Goal: Task Accomplishment & Management: Use online tool/utility

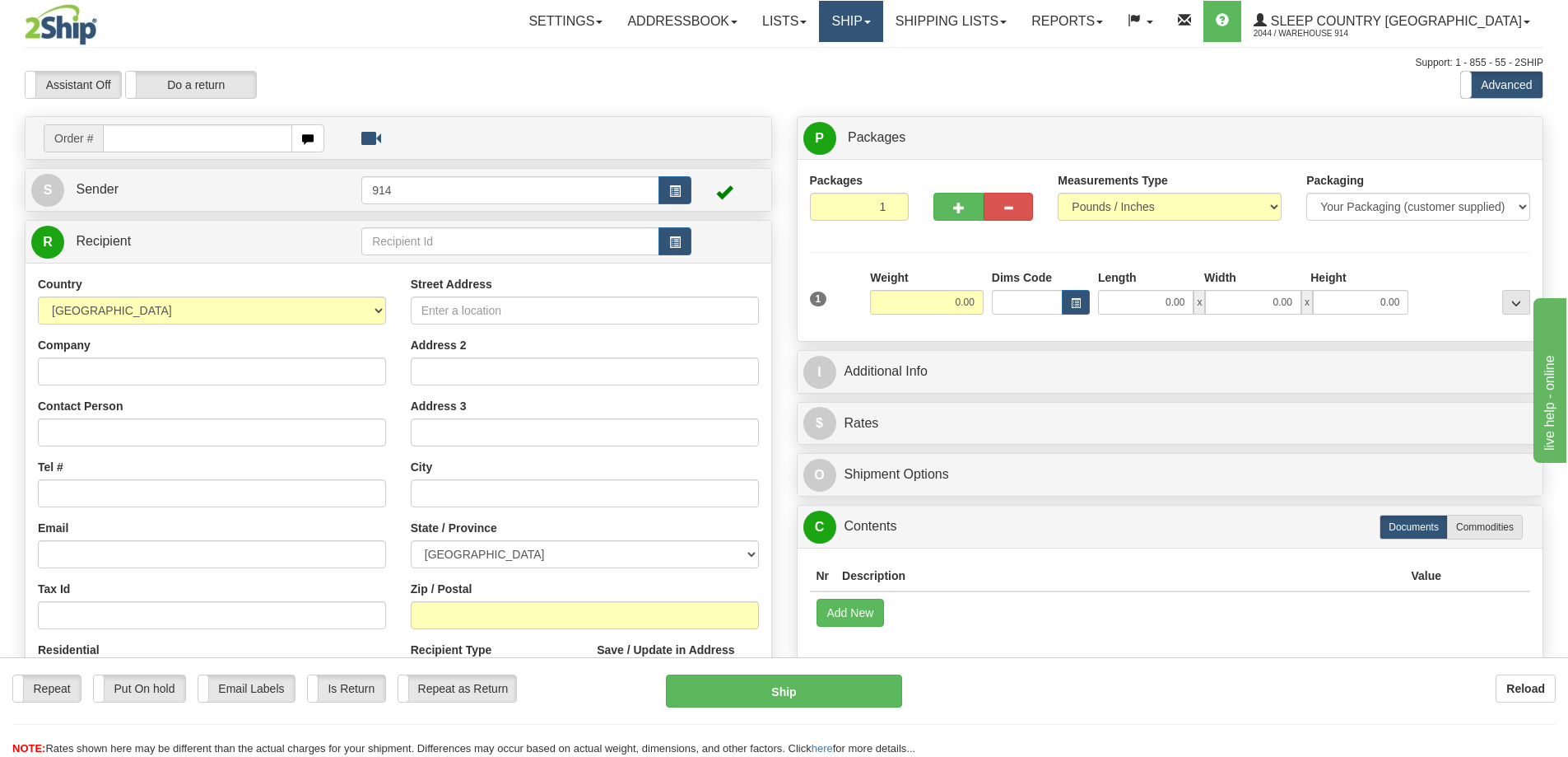
click at [882, 16] on link "Ship" at bounding box center [850, 22] width 63 height 42
click at [866, 80] on span "OnHold / Order Queue" at bounding box center [808, 79] width 116 height 13
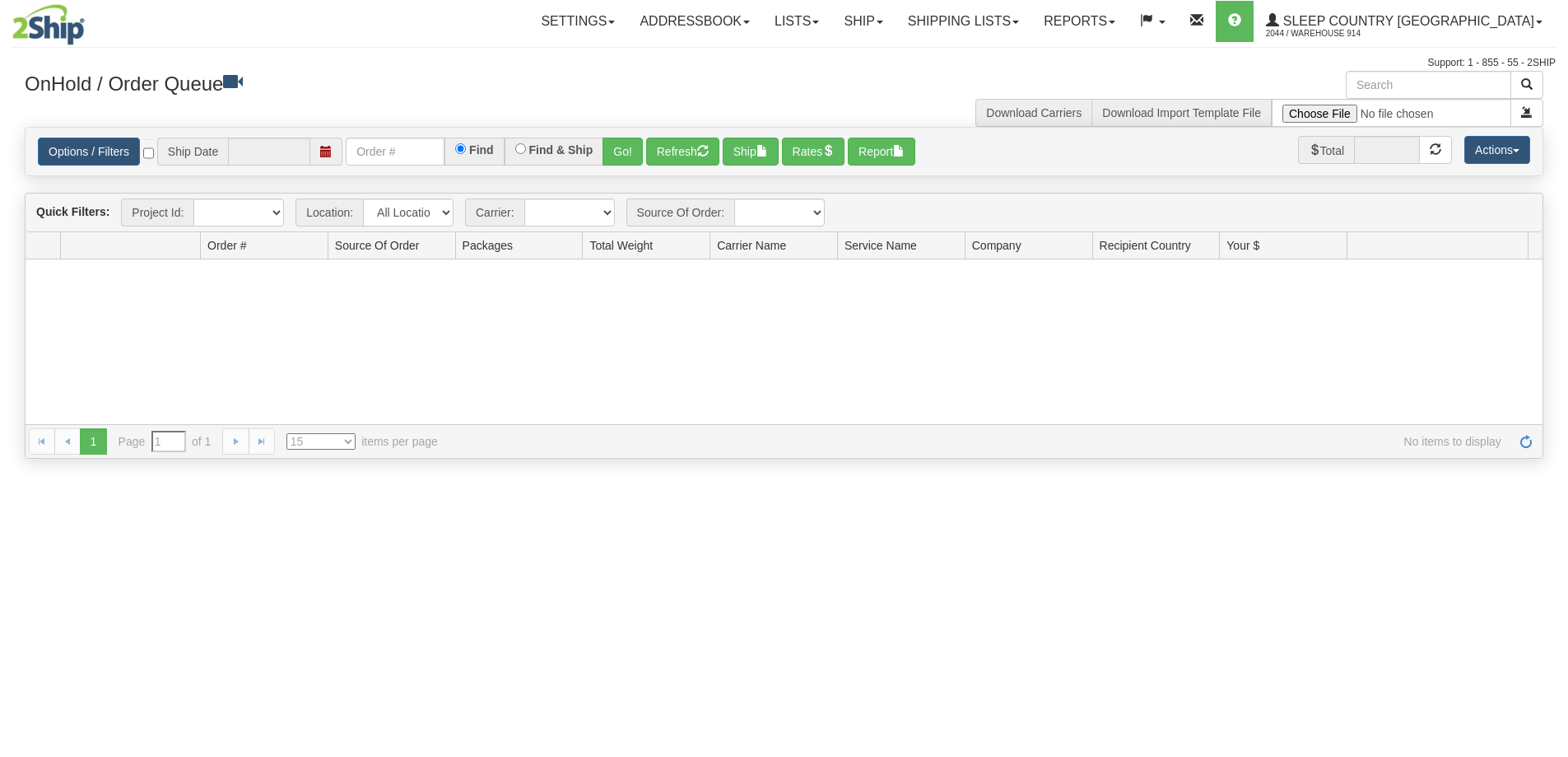
type input "[DATE]"
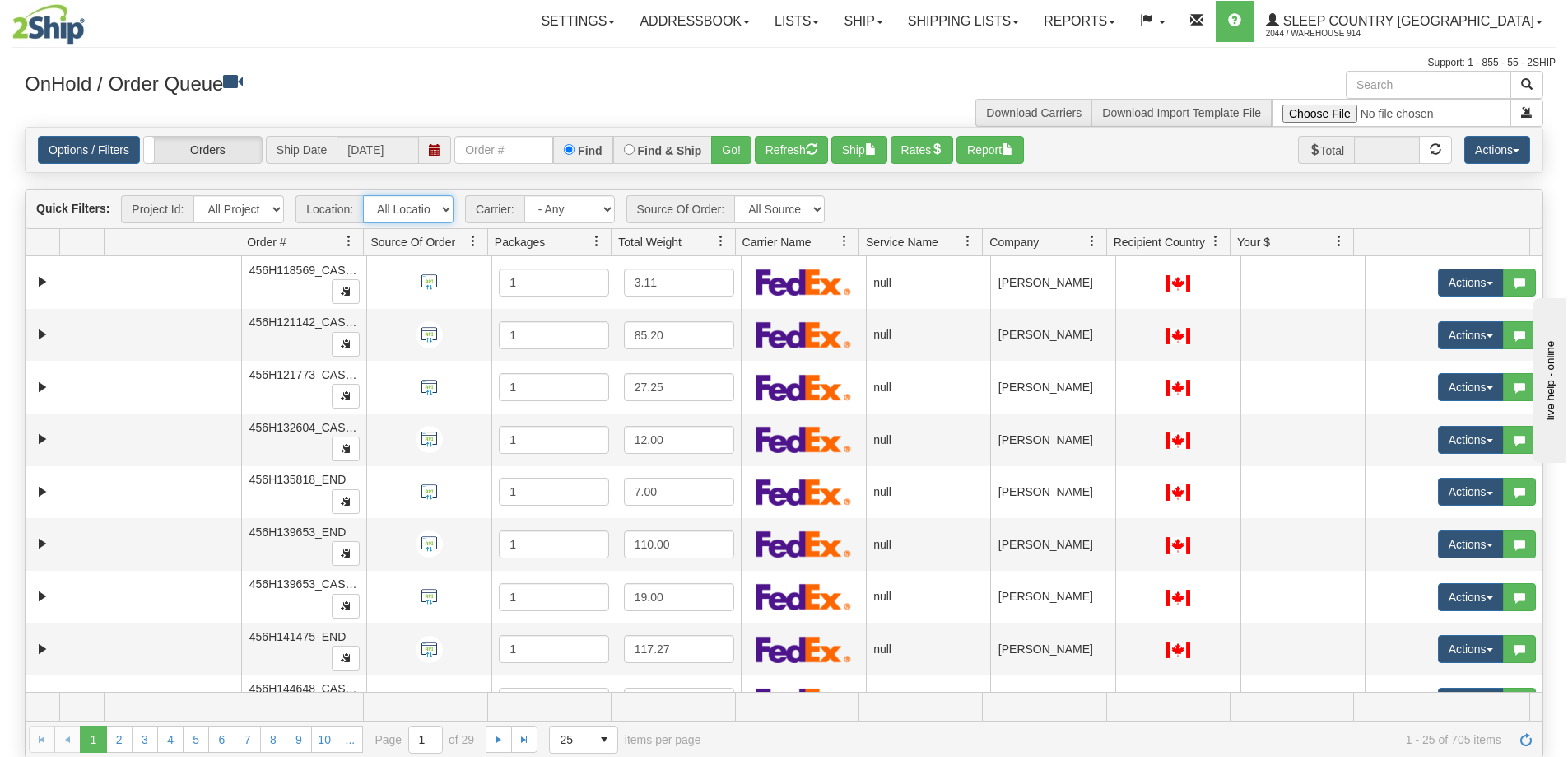
click at [385, 214] on select "All Locations 914 9009 [GEOGRAPHIC_DATA] SLE BEDDN ZINUC" at bounding box center [409, 209] width 91 height 28
select select "7603"
click at [363, 195] on select "All Locations 914 9009 [GEOGRAPHIC_DATA] SLE BEDDN ZINUC" at bounding box center [409, 209] width 91 height 28
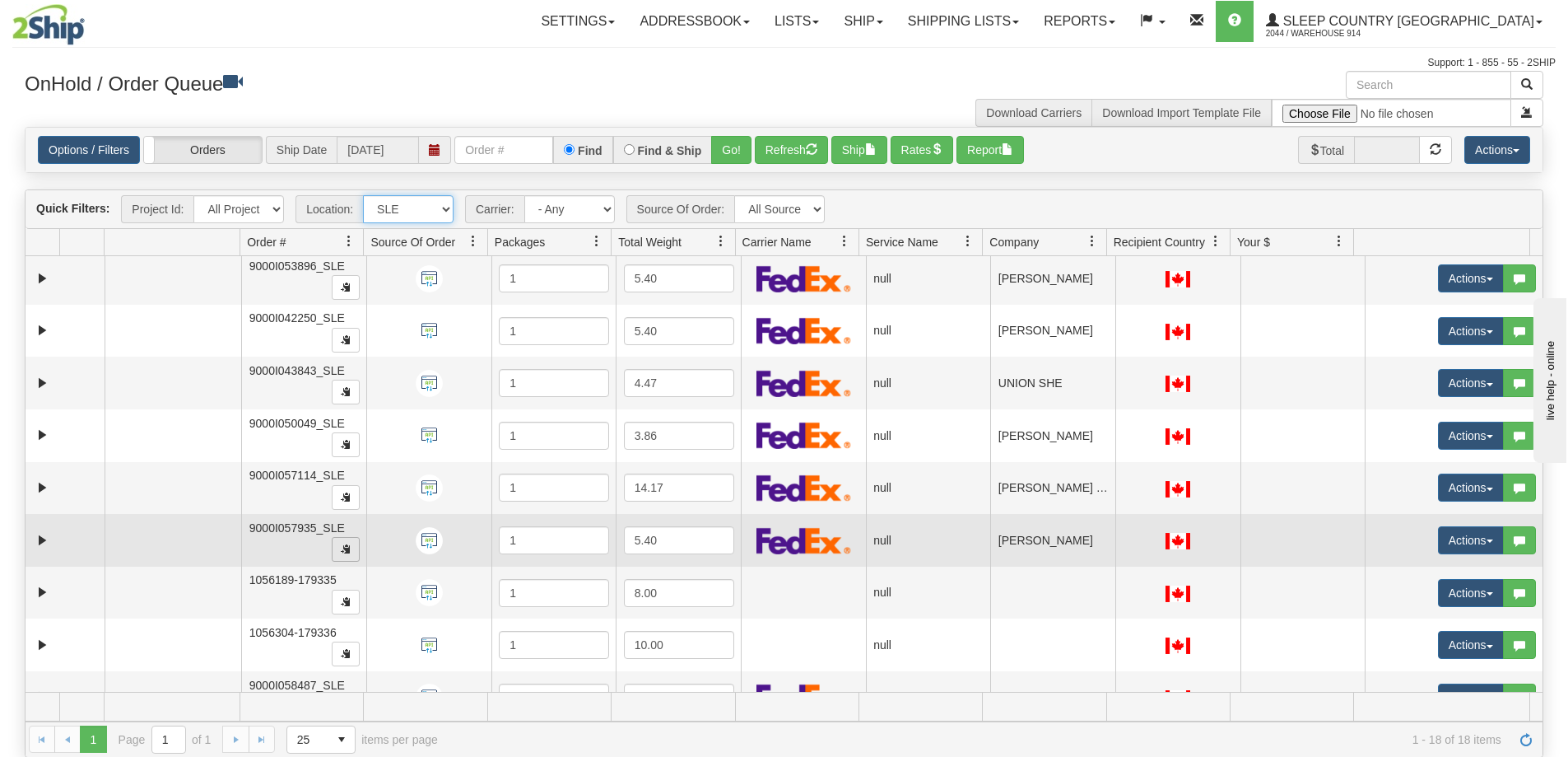
scroll to position [343, 0]
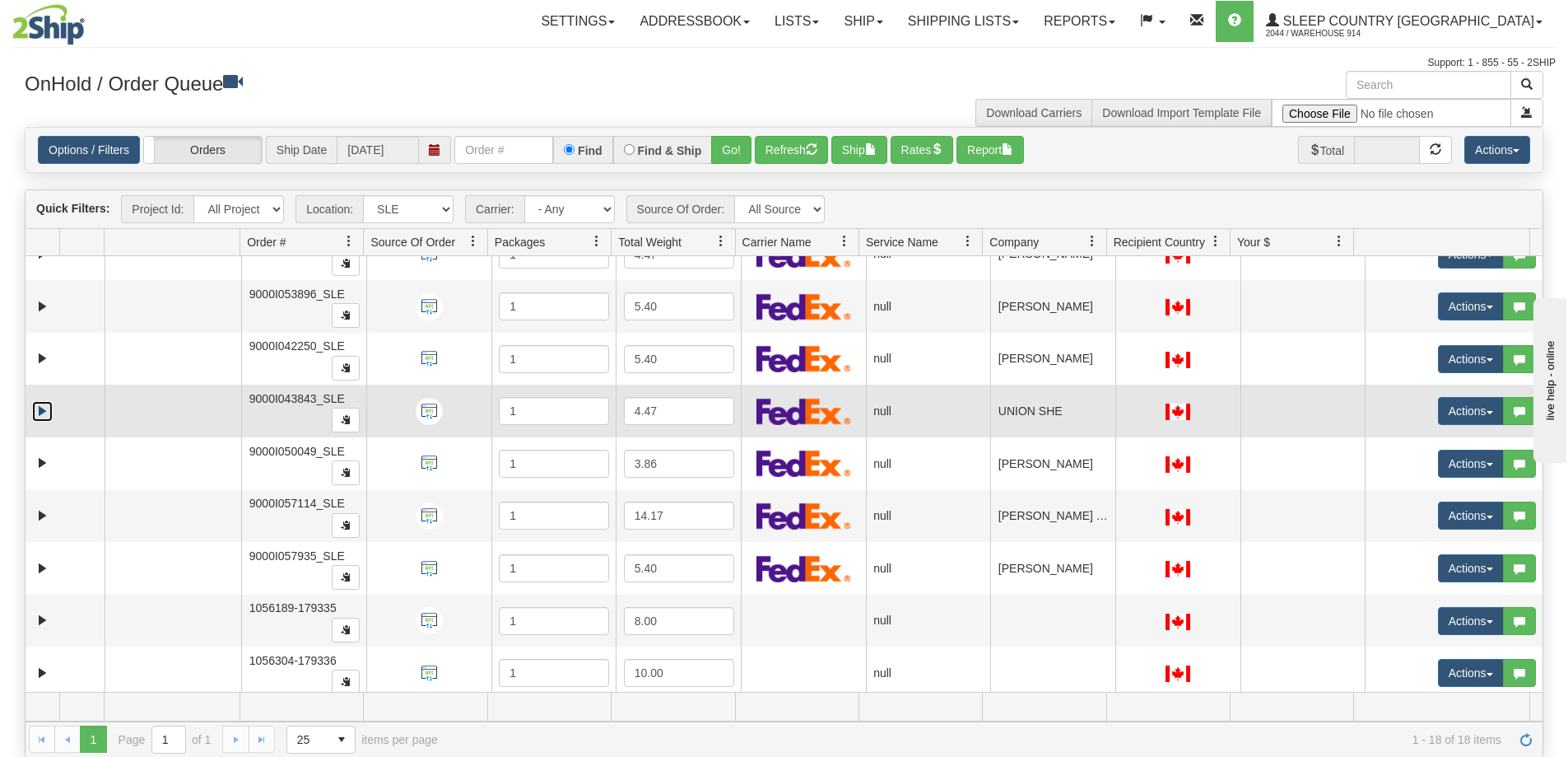
click at [39, 408] on link "Expand" at bounding box center [43, 412] width 21 height 21
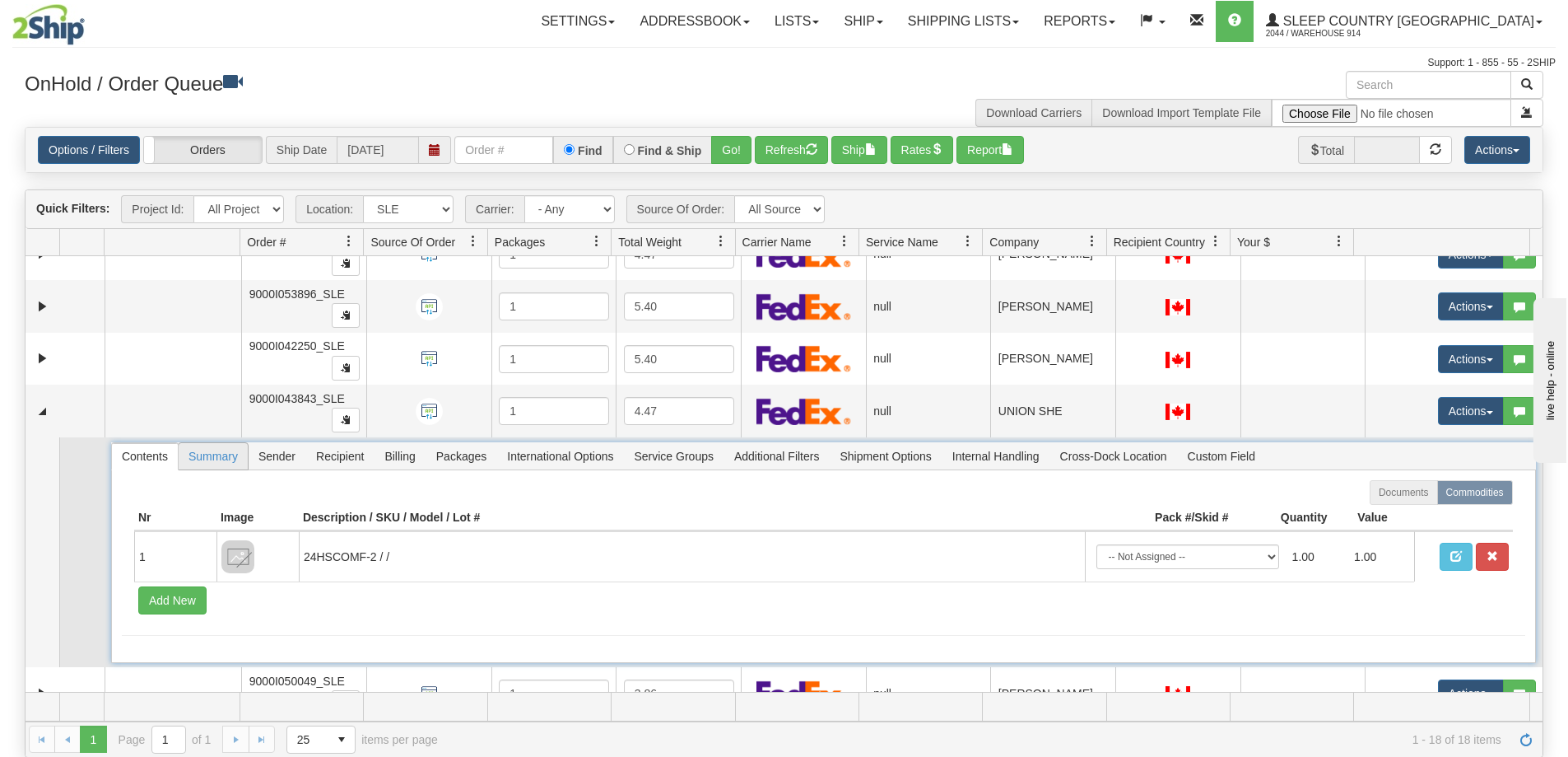
click at [215, 454] on span "Summary" at bounding box center [213, 456] width 69 height 26
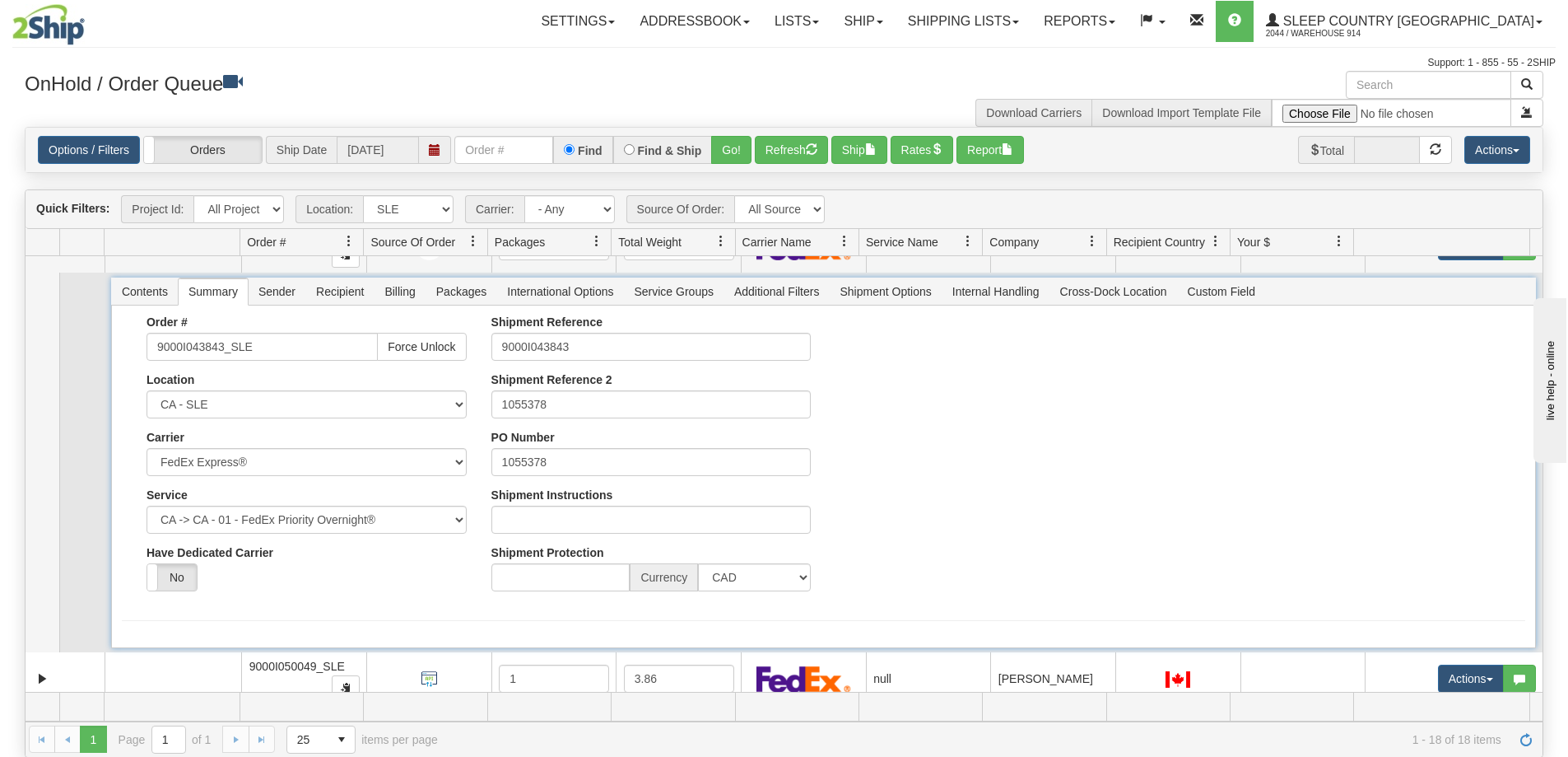
scroll to position [425, 0]
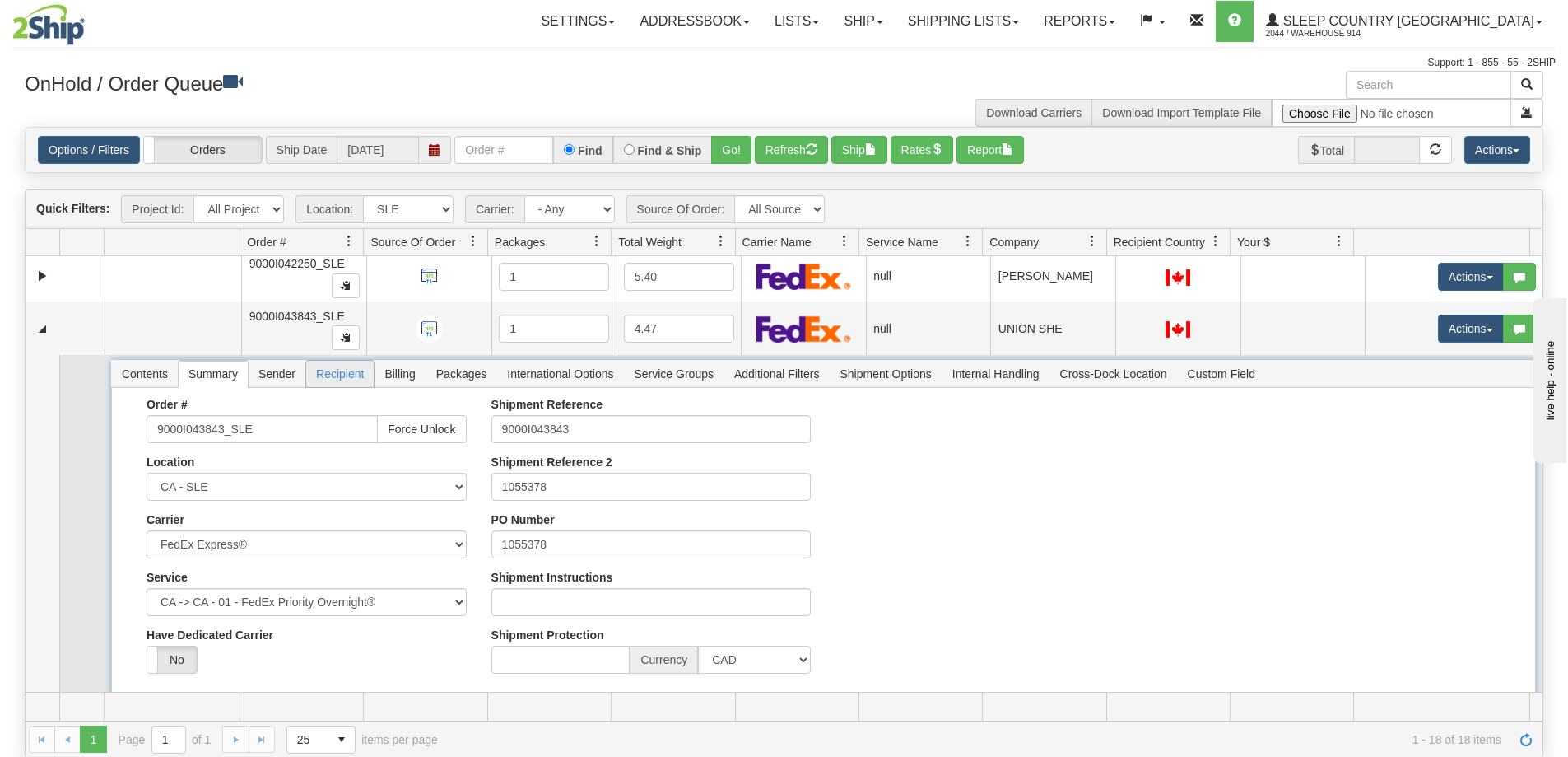
click at [327, 377] on span "Recipient" at bounding box center [340, 374] width 67 height 26
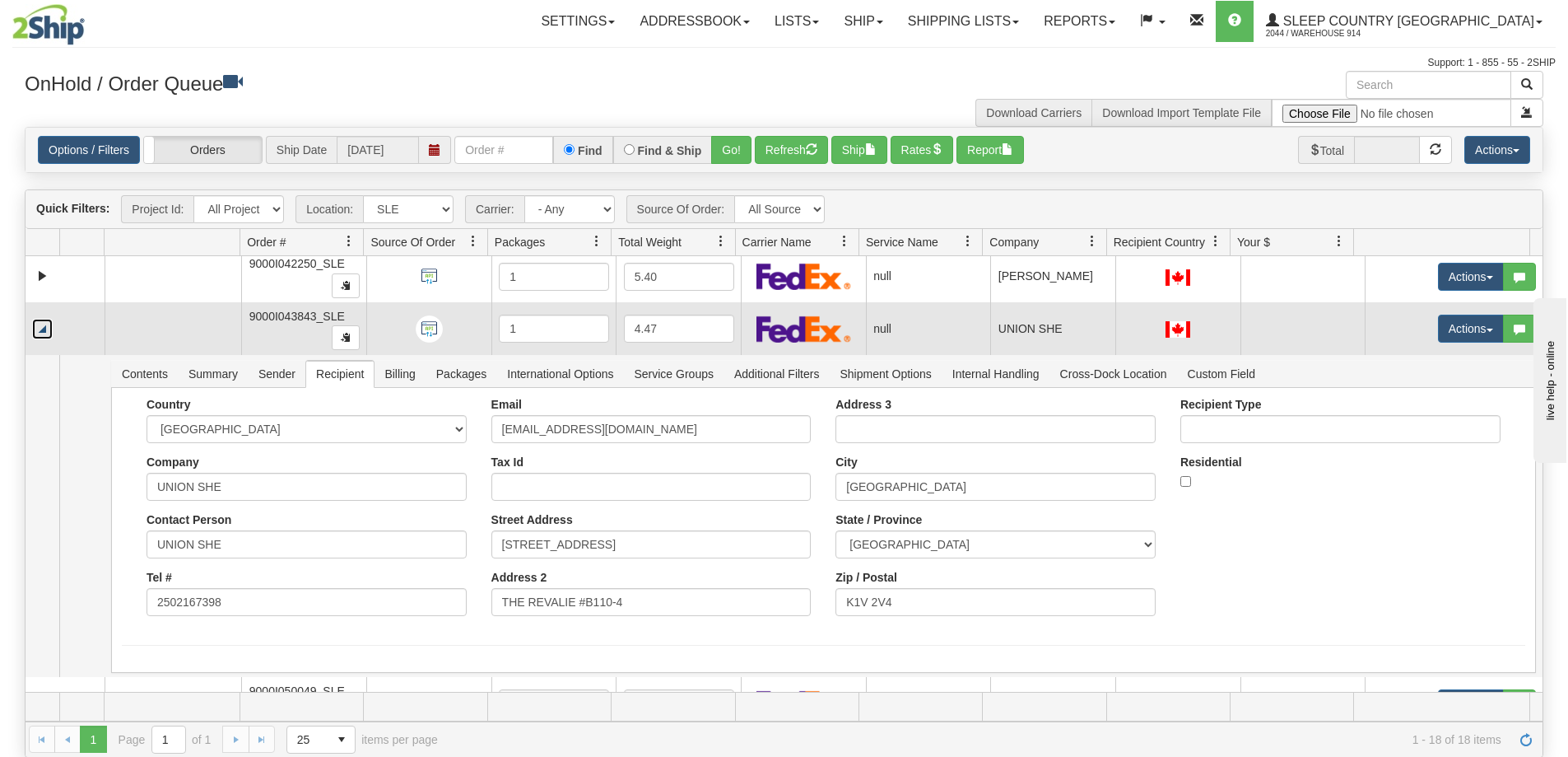
click at [47, 332] on link "Collapse" at bounding box center [43, 329] width 21 height 21
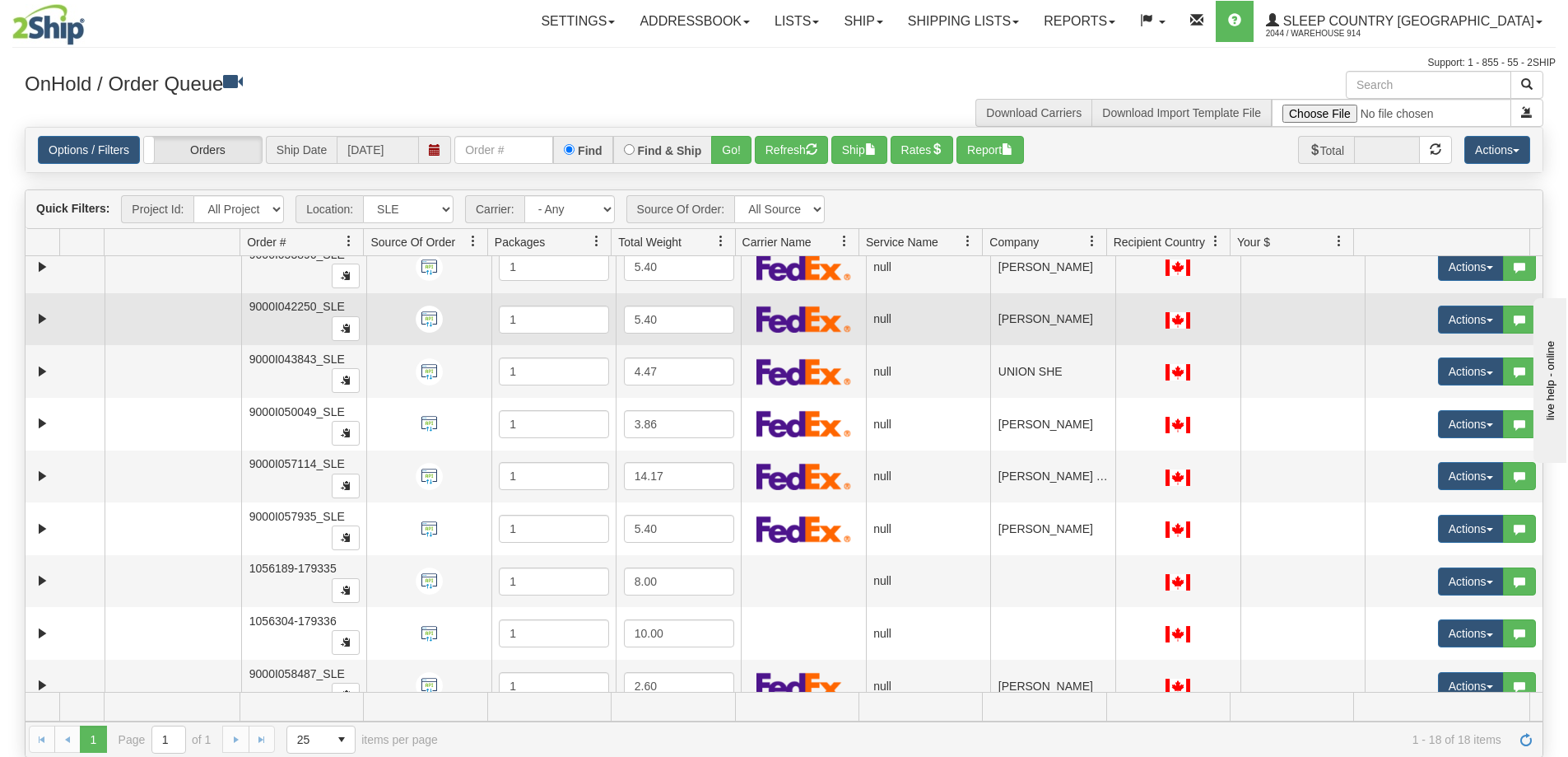
scroll to position [343, 0]
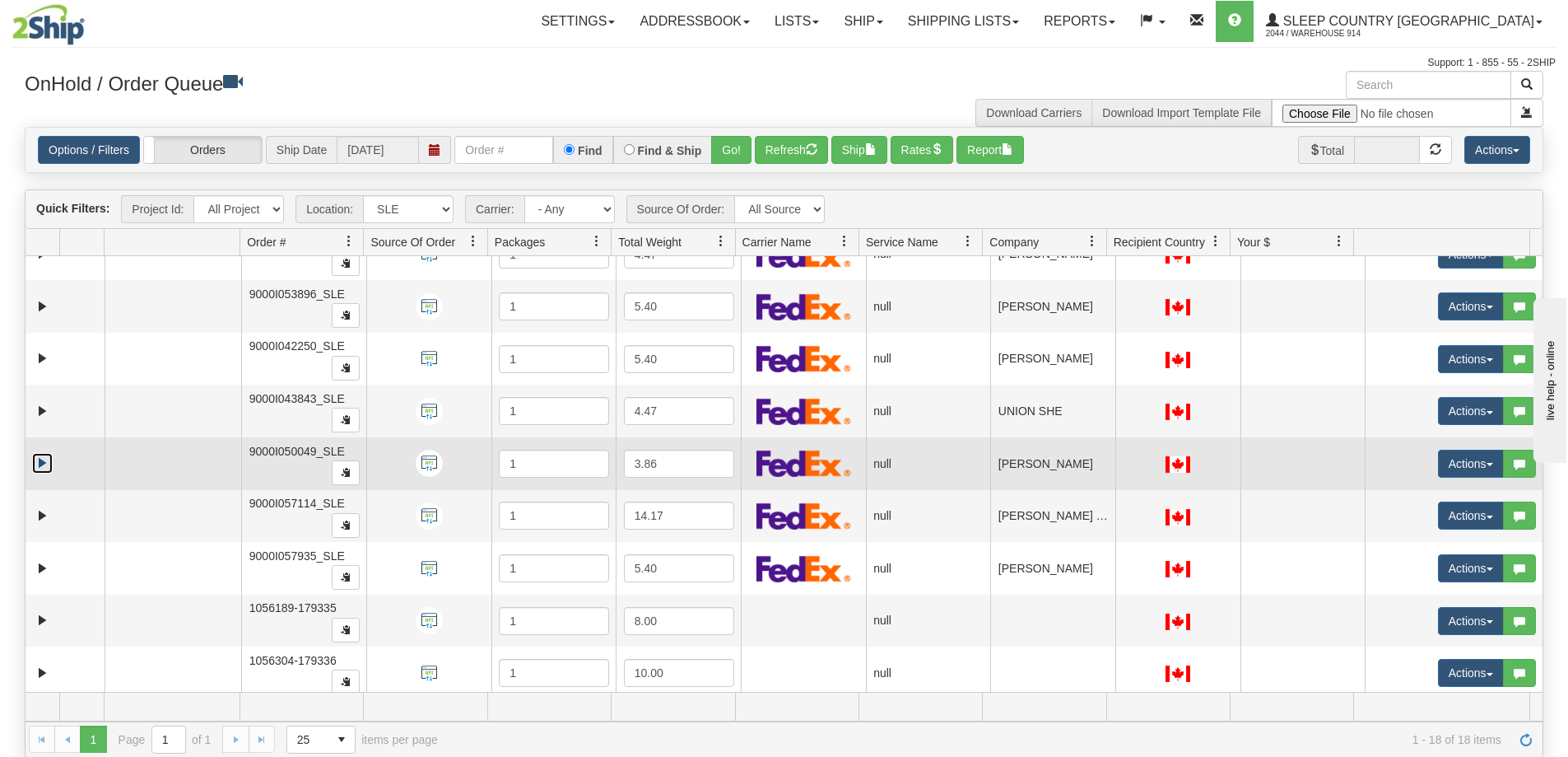
click at [40, 467] on link "Expand" at bounding box center [43, 464] width 21 height 21
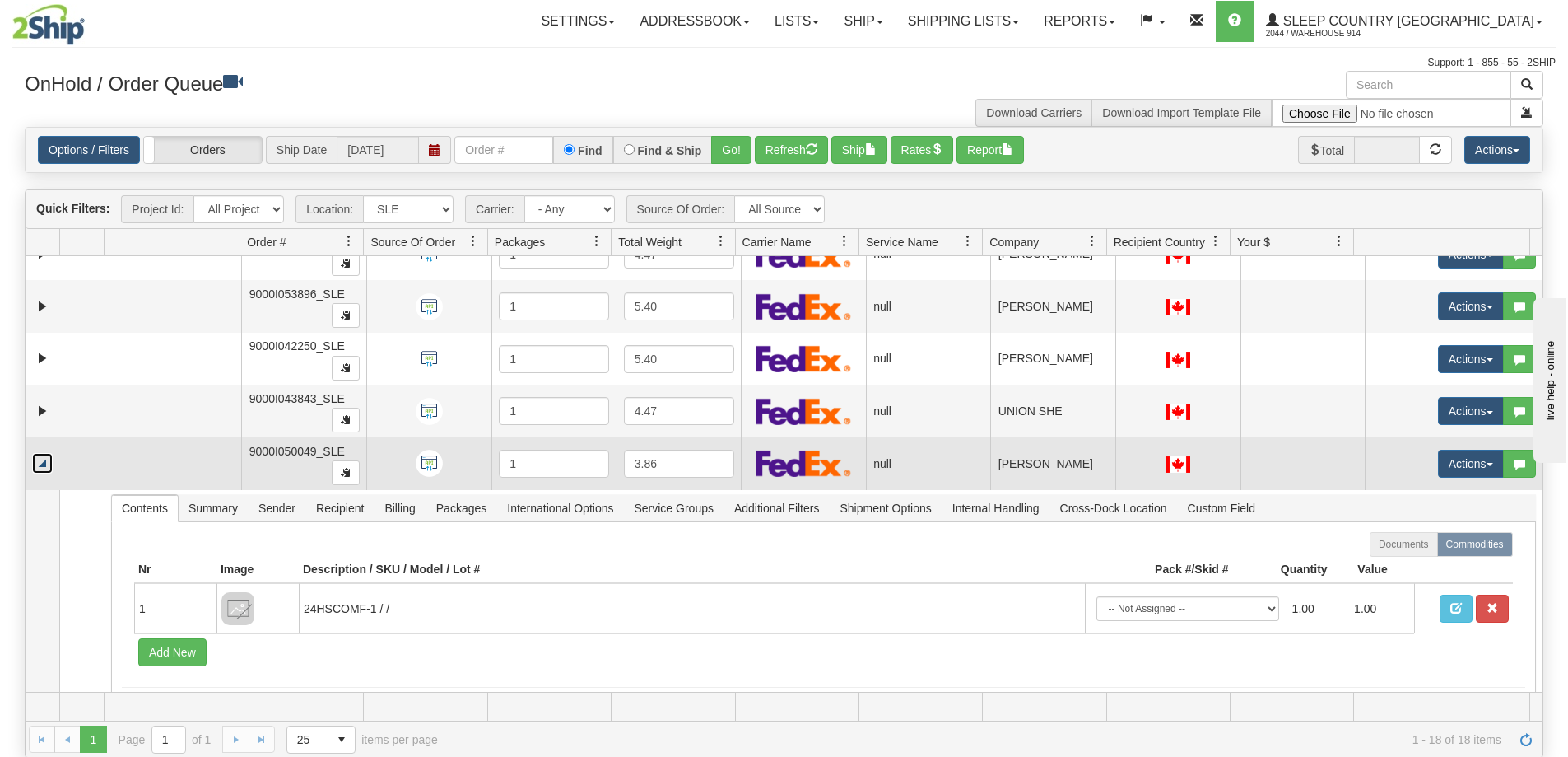
click at [40, 467] on link "Collapse" at bounding box center [43, 464] width 21 height 21
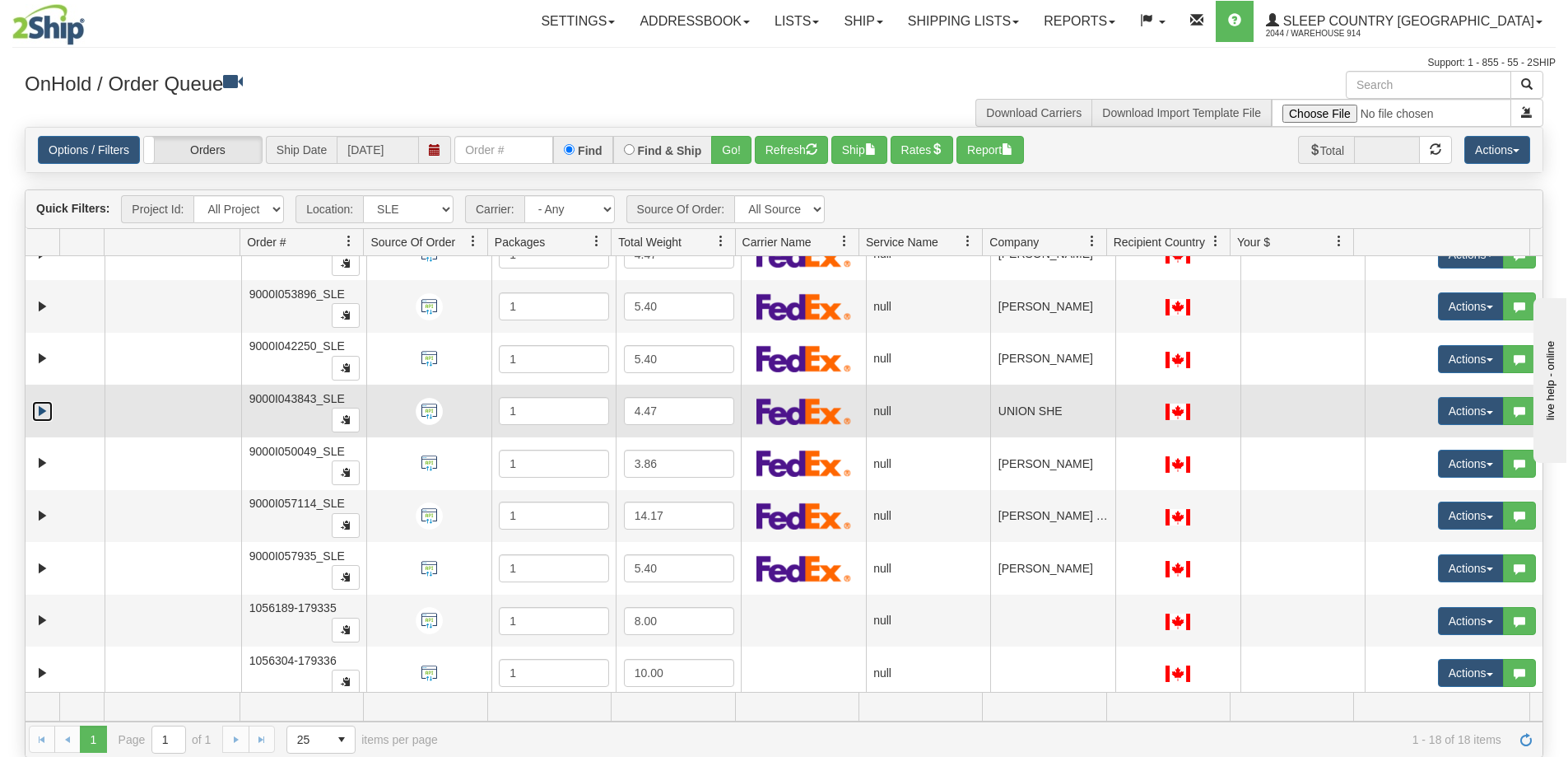
click at [42, 411] on link "Expand" at bounding box center [43, 412] width 21 height 21
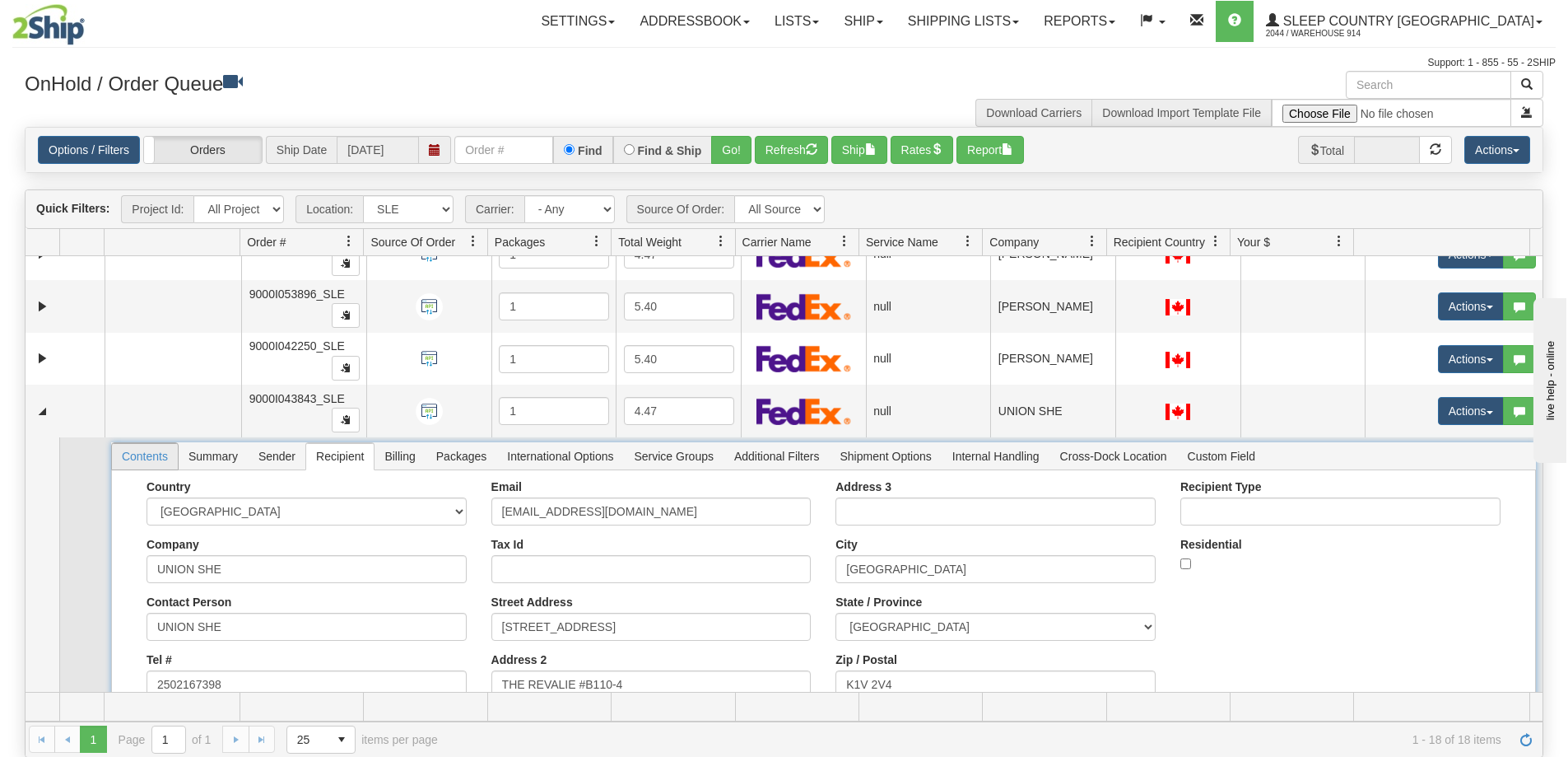
click at [135, 454] on span "Contents" at bounding box center [145, 456] width 66 height 26
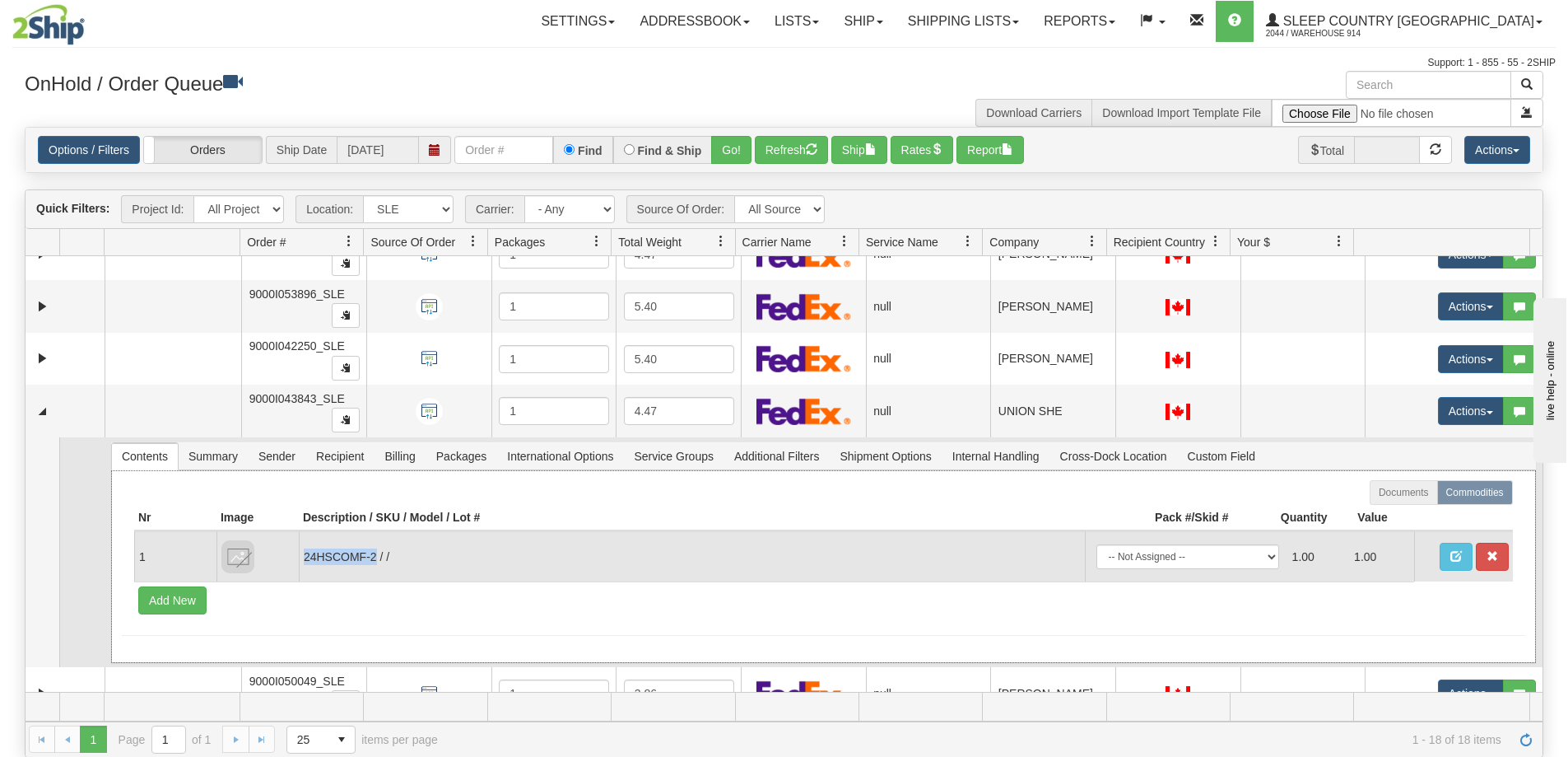
copy td "24HSCOMF-2"
drag, startPoint x: 376, startPoint y: 555, endPoint x: 304, endPoint y: 544, distance: 72.8
click at [304, 544] on td "24HSCOMF-2 / /" at bounding box center [691, 556] width 786 height 50
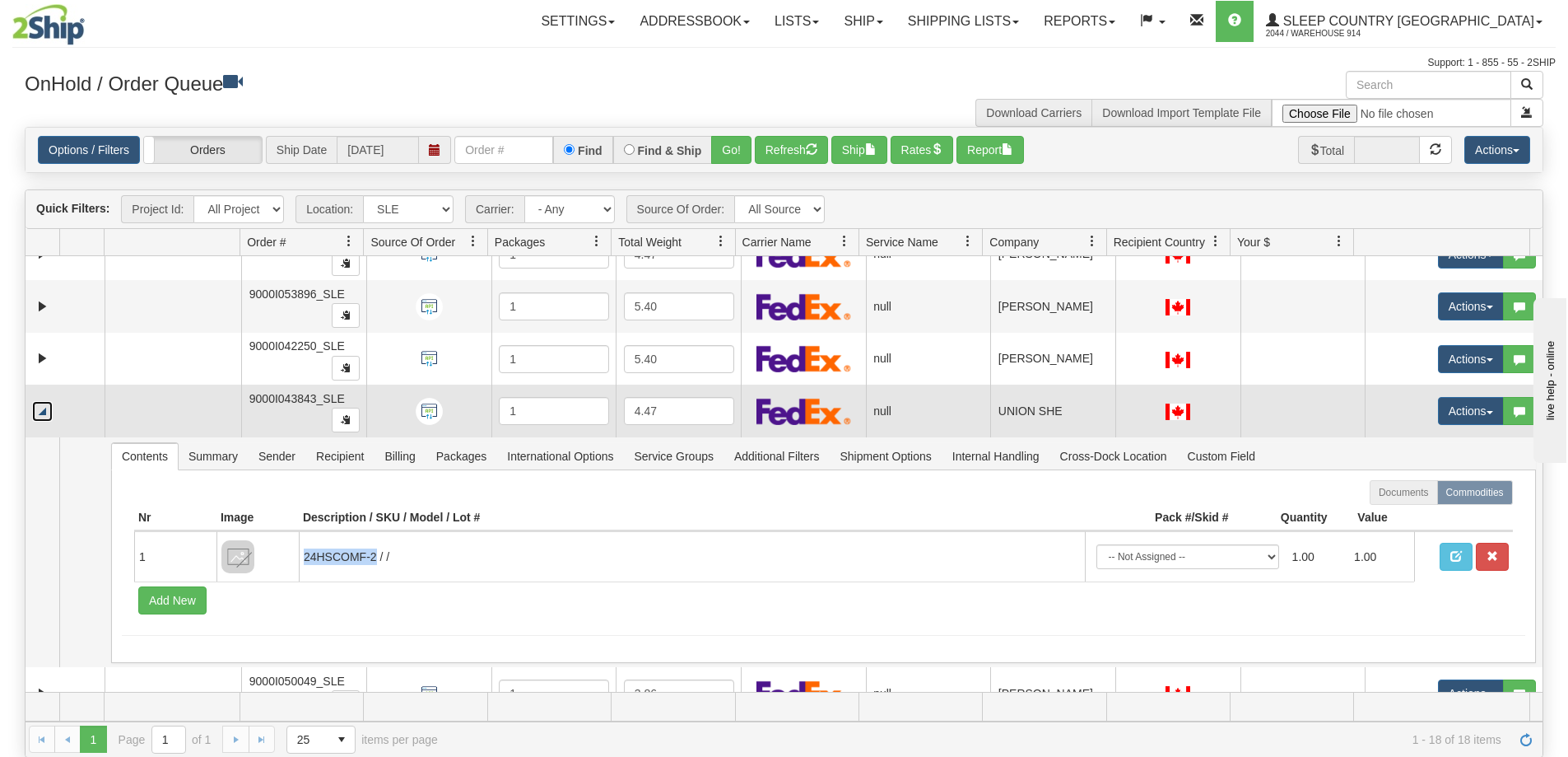
click at [43, 413] on link "Collapse" at bounding box center [43, 412] width 21 height 21
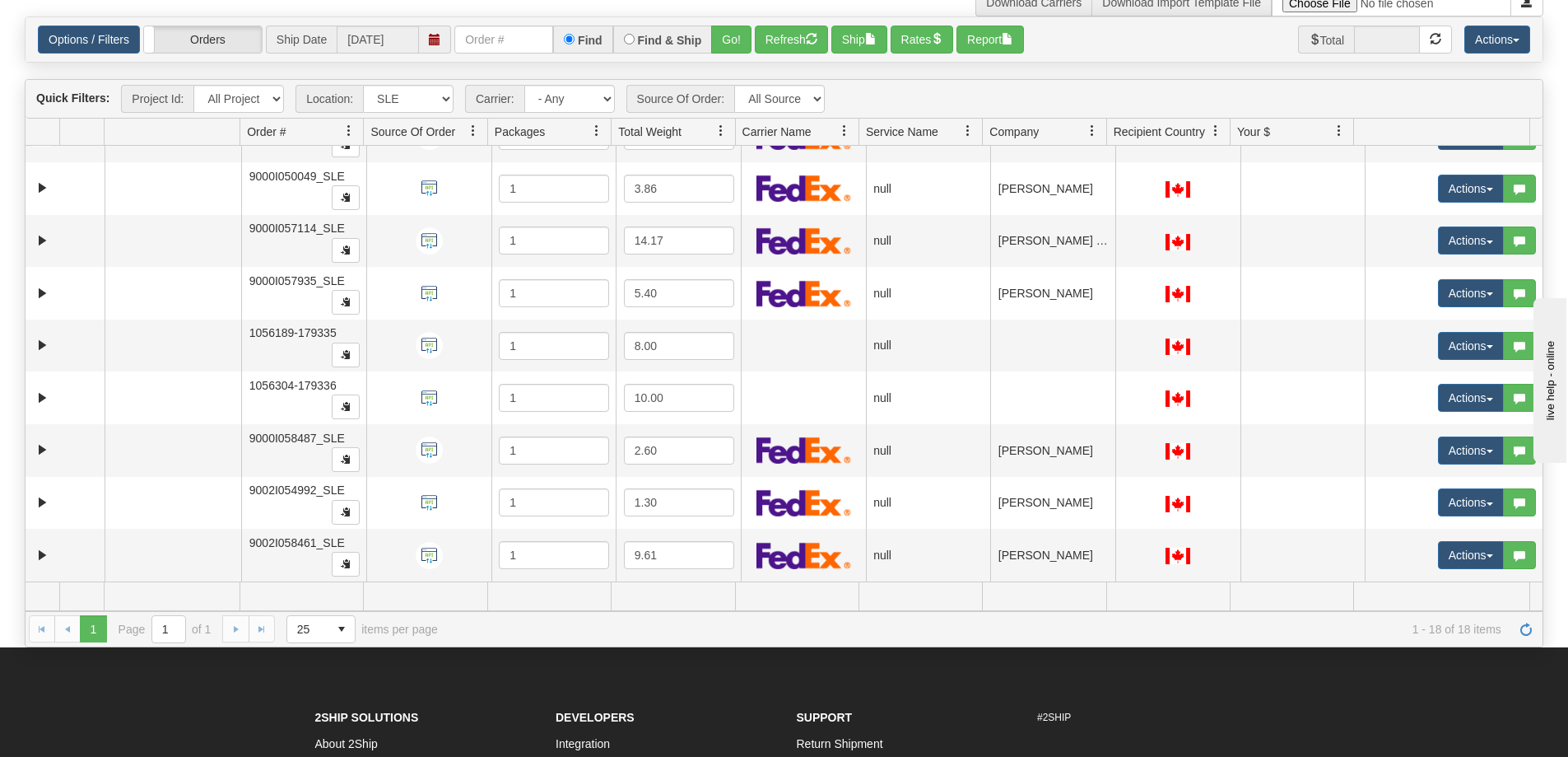
scroll to position [247, 0]
